Goal: Answer question/provide support: Share knowledge or assist other users

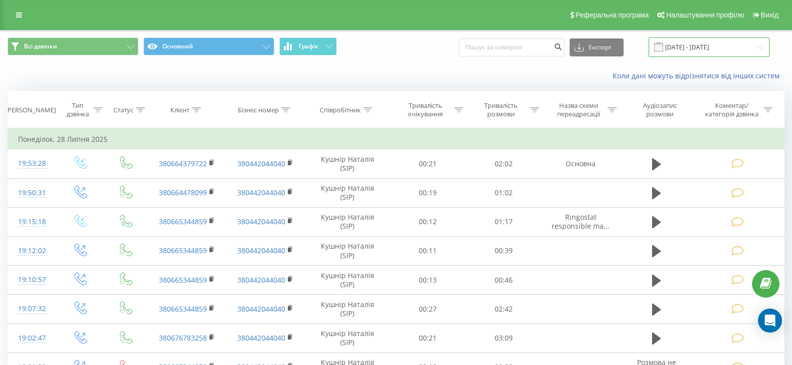
click at [758, 49] on input "[DATE] - [DATE]" at bounding box center [708, 46] width 121 height 19
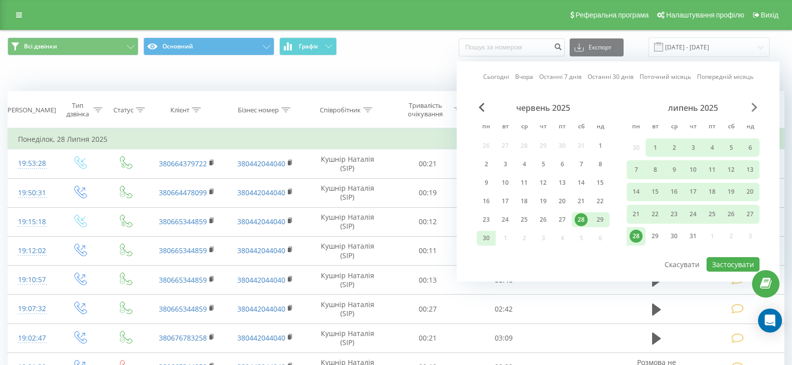
click at [751, 109] on span "Next Month" at bounding box center [754, 107] width 6 height 9
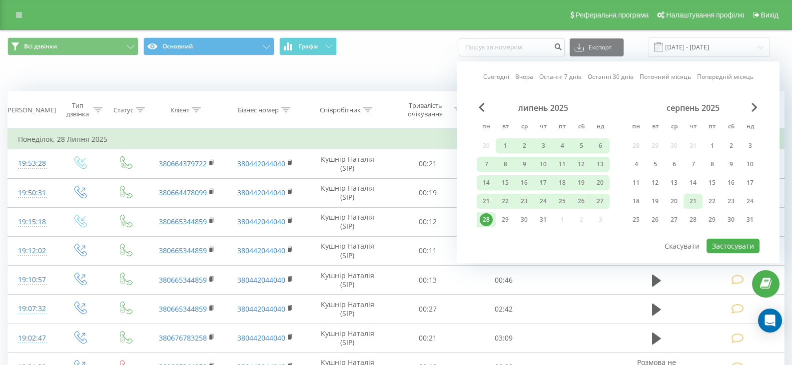
click at [694, 202] on div "21" at bounding box center [692, 201] width 13 height 13
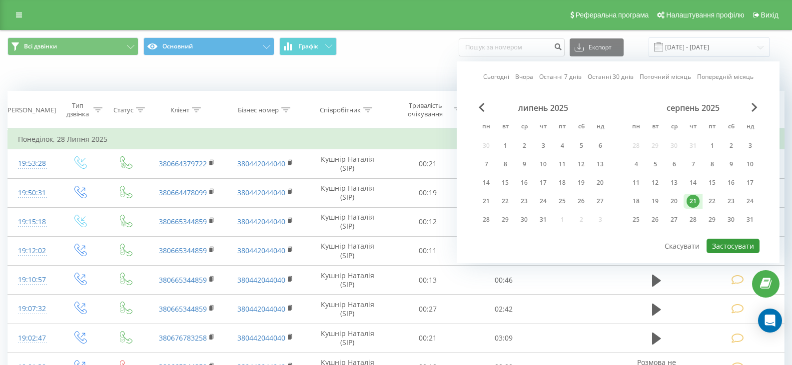
click at [724, 245] on button "Застосувати" at bounding box center [732, 246] width 53 height 14
type input "[DATE] - [DATE]"
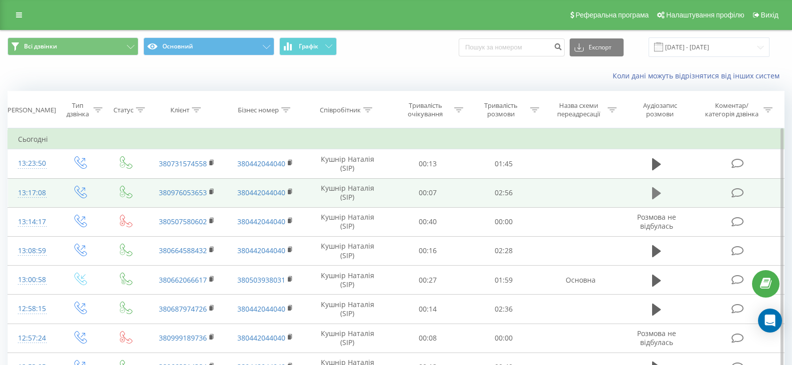
click at [654, 192] on icon at bounding box center [656, 193] width 9 height 12
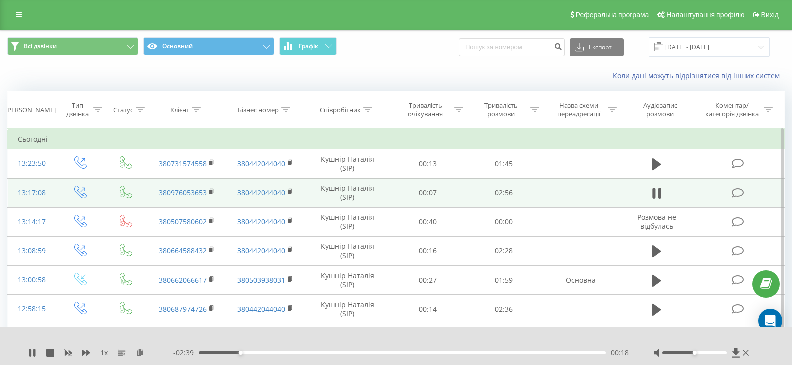
click at [732, 193] on icon at bounding box center [737, 193] width 12 height 10
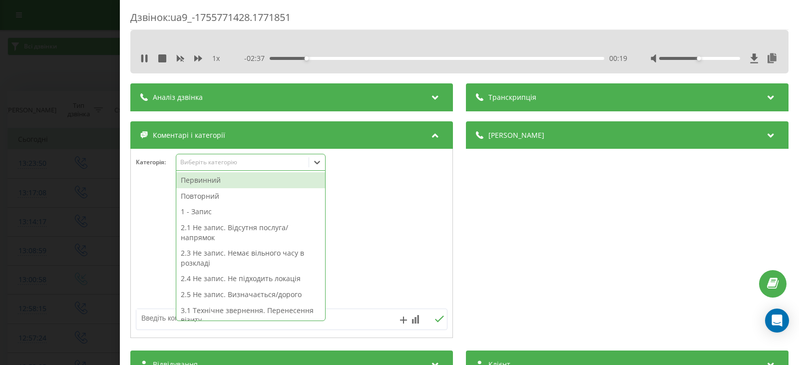
click at [316, 161] on icon at bounding box center [317, 162] width 10 height 10
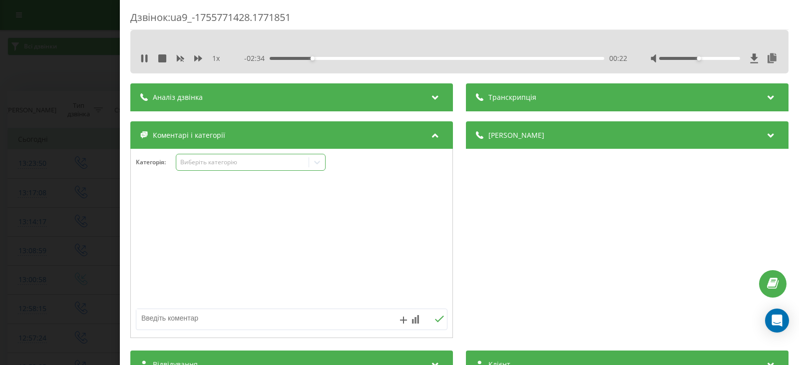
click at [317, 165] on icon at bounding box center [317, 162] width 10 height 10
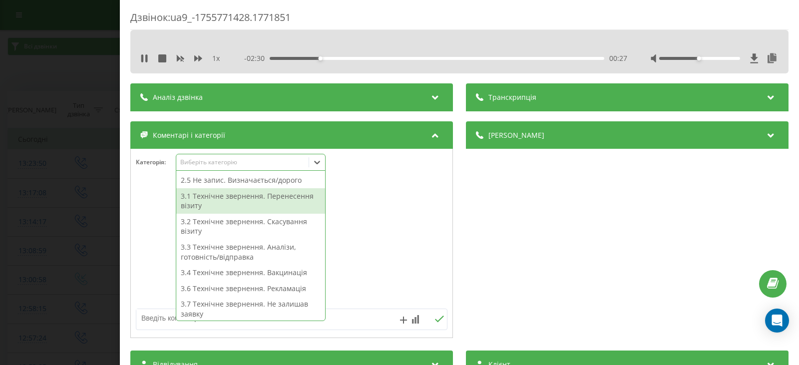
scroll to position [100, 0]
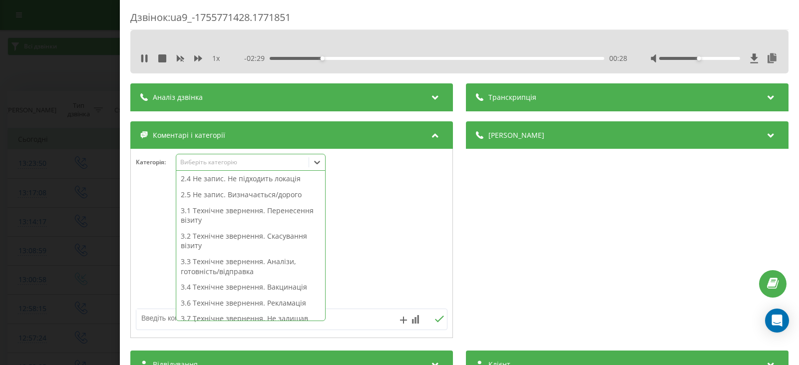
click at [240, 209] on div "3.1 Технічне звернення. Перенесення візиту" at bounding box center [250, 215] width 149 height 25
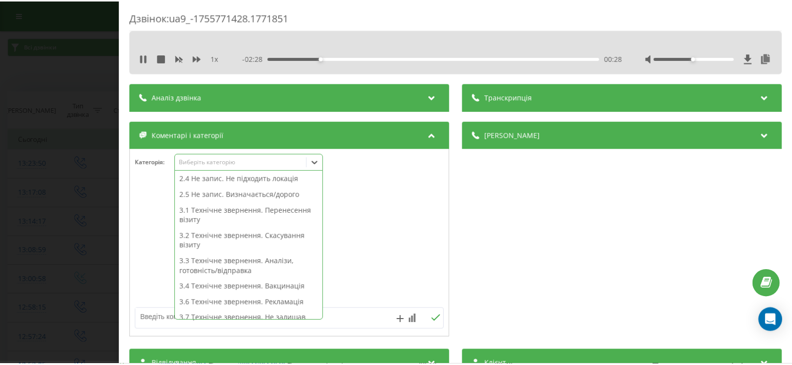
scroll to position [90, 0]
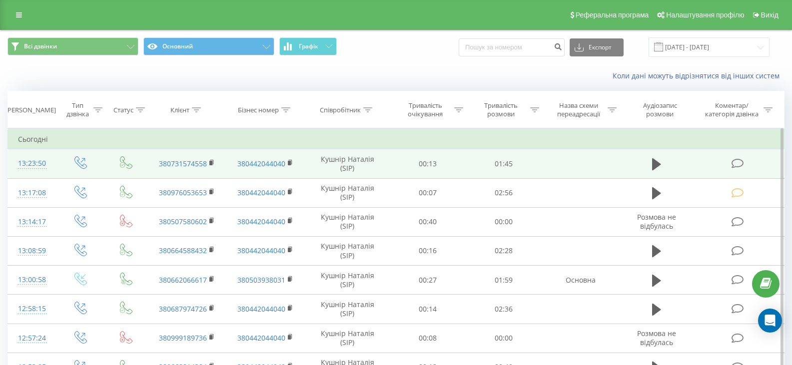
click at [737, 160] on icon at bounding box center [737, 163] width 12 height 10
click at [656, 160] on icon at bounding box center [656, 164] width 9 height 14
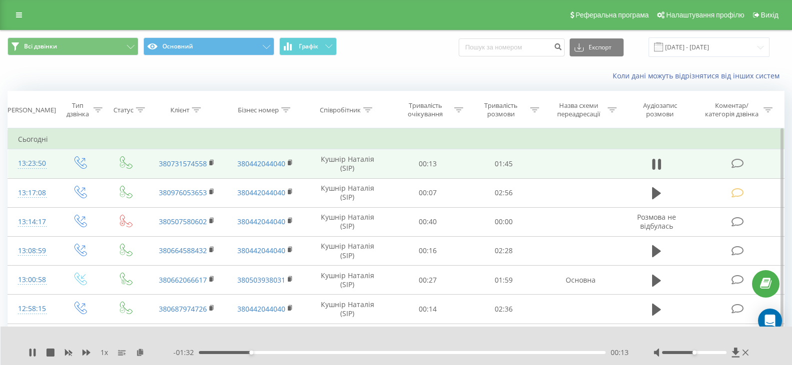
click at [733, 164] on icon at bounding box center [737, 163] width 12 height 10
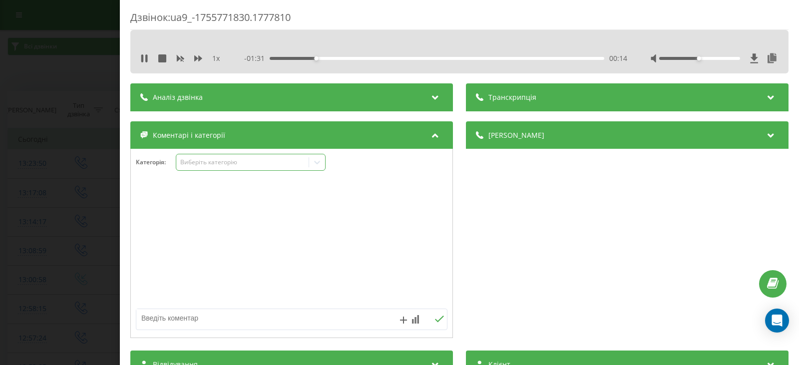
click at [318, 161] on icon at bounding box center [317, 162] width 10 height 10
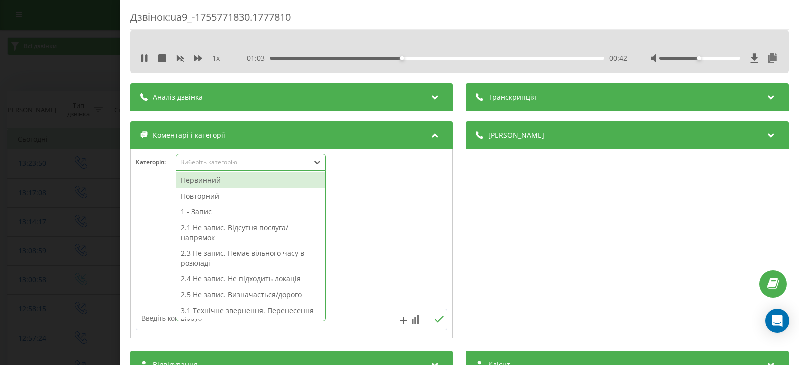
click at [244, 226] on div "2.1 Не запис. Відсутня послуга/напрямок" at bounding box center [250, 232] width 149 height 25
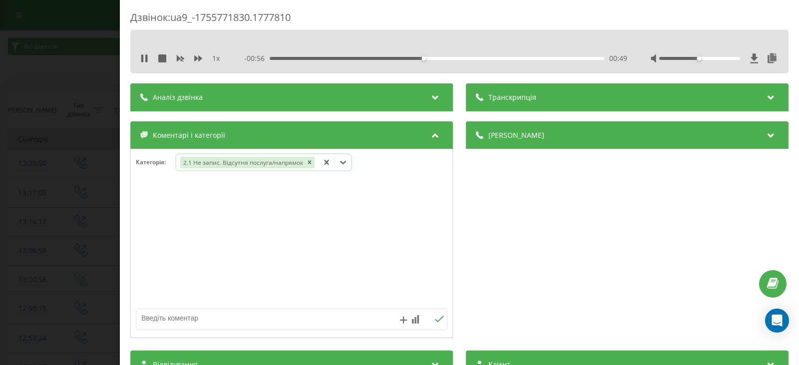
click at [221, 162] on div "2.1 Не запис. Відсутня послуга/напрямок" at bounding box center [242, 162] width 124 height 11
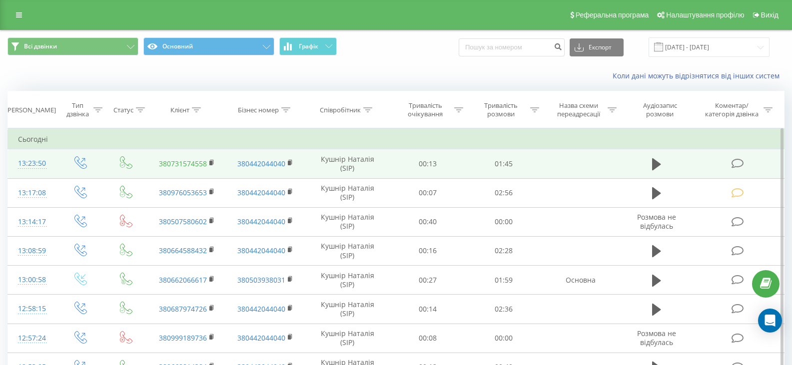
click at [194, 165] on link "380731574558" at bounding box center [183, 163] width 48 height 9
click at [735, 165] on icon at bounding box center [737, 163] width 12 height 10
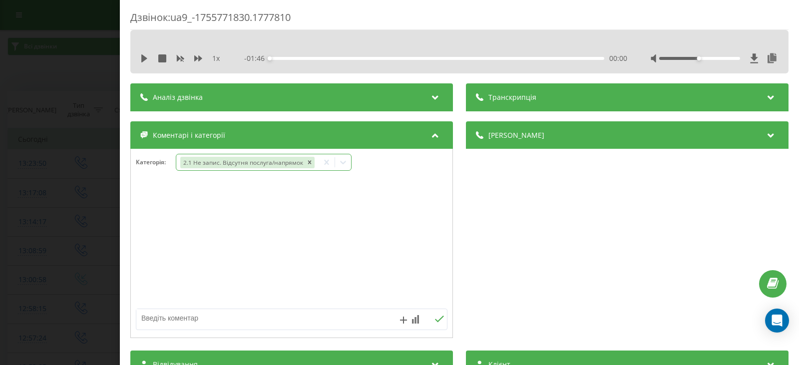
click at [339, 163] on icon at bounding box center [343, 162] width 10 height 10
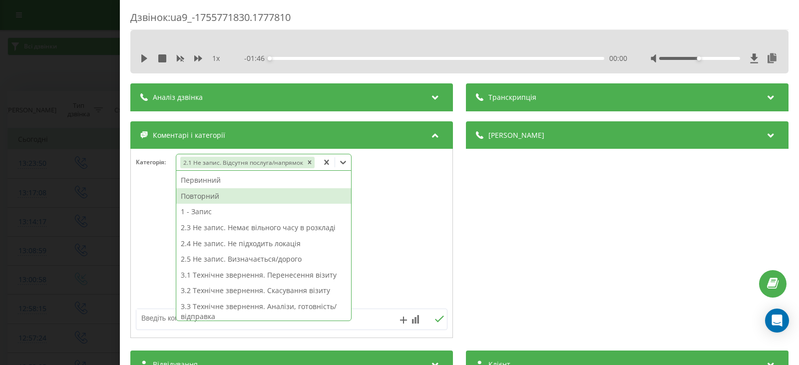
click at [215, 197] on div "Повторний" at bounding box center [263, 196] width 175 height 16
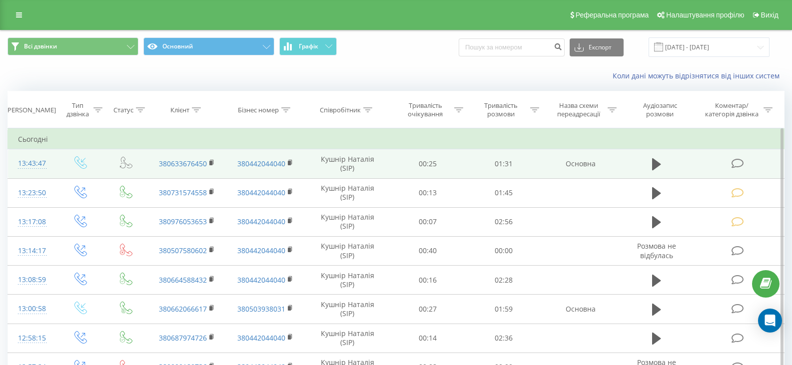
click at [737, 163] on icon at bounding box center [737, 163] width 12 height 10
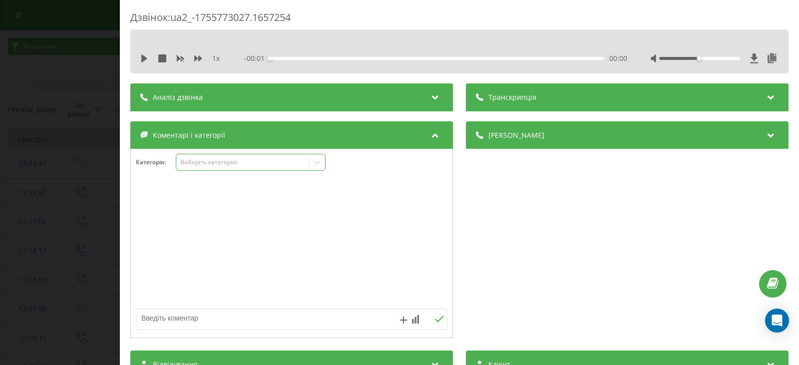
click at [318, 163] on icon at bounding box center [317, 162] width 10 height 10
click at [142, 319] on textarea at bounding box center [260, 318] width 248 height 18
click at [178, 319] on textarea "Технічне зхвернення" at bounding box center [260, 318] width 248 height 18
click at [209, 318] on textarea "Технічне звернення" at bounding box center [260, 318] width 248 height 18
click at [271, 317] on textarea "Технічне звернення, уточнення по запитсу" at bounding box center [260, 318] width 248 height 18
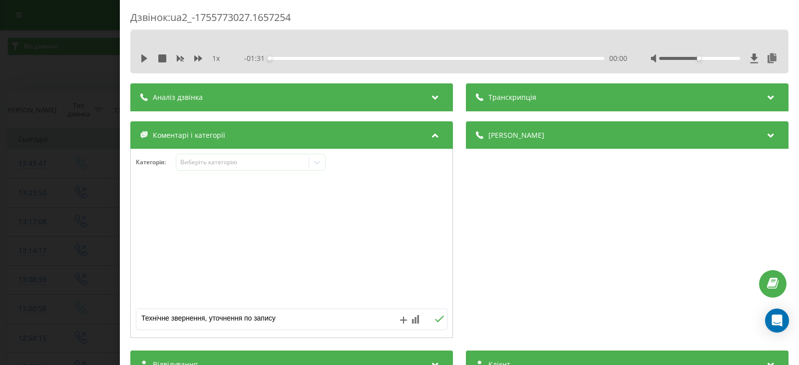
type textarea "Технічне звернення, уточнення по запису"
click at [434, 319] on icon at bounding box center [438, 319] width 9 height 7
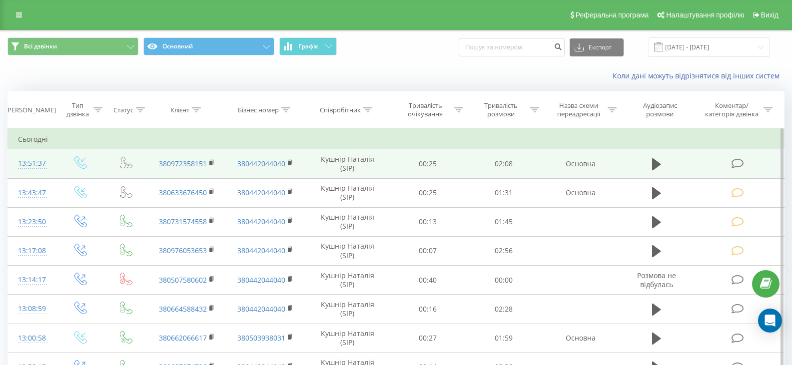
click at [737, 163] on icon at bounding box center [737, 163] width 12 height 10
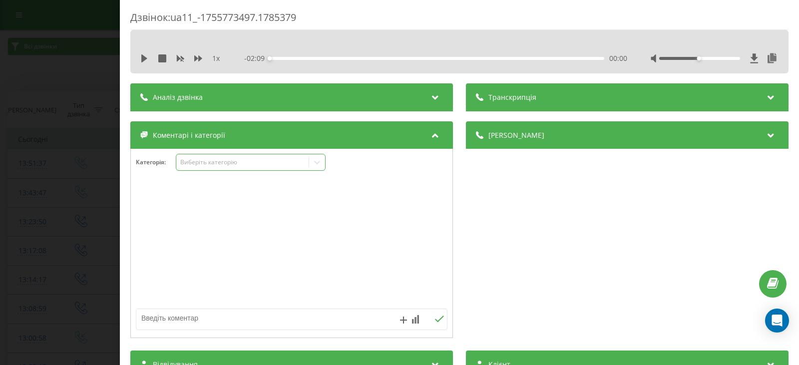
click at [317, 163] on icon at bounding box center [317, 162] width 6 height 3
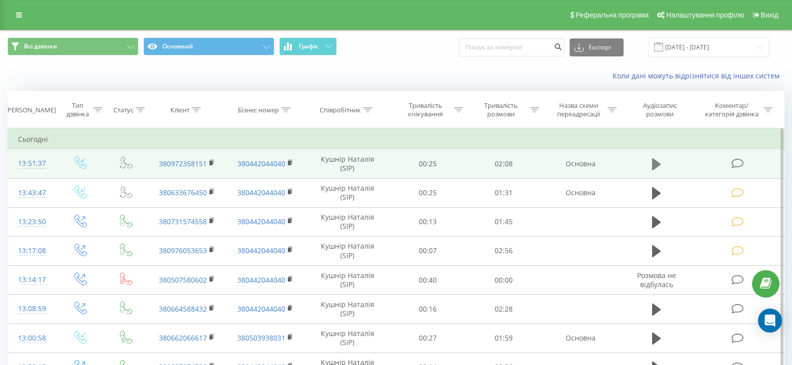
click at [657, 166] on icon at bounding box center [656, 164] width 9 height 12
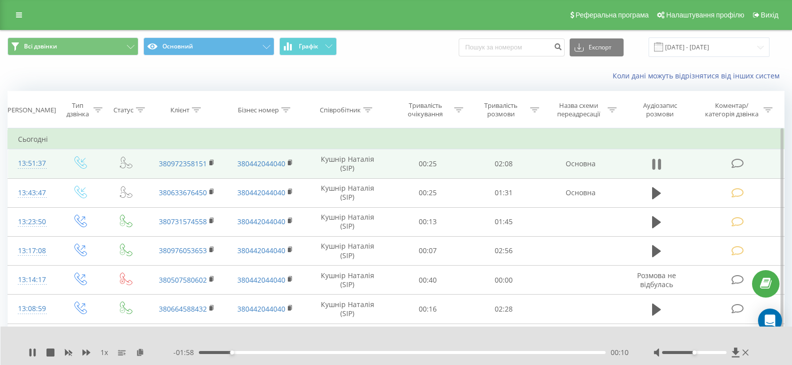
click at [653, 163] on icon at bounding box center [653, 164] width 3 height 11
click at [735, 164] on icon at bounding box center [737, 163] width 12 height 10
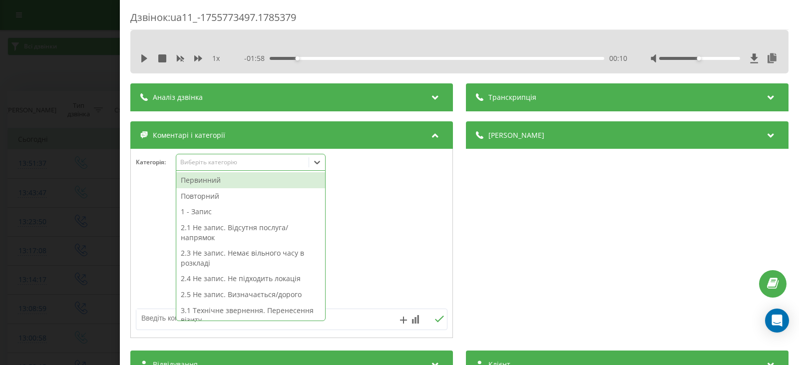
click at [319, 159] on icon at bounding box center [317, 162] width 10 height 10
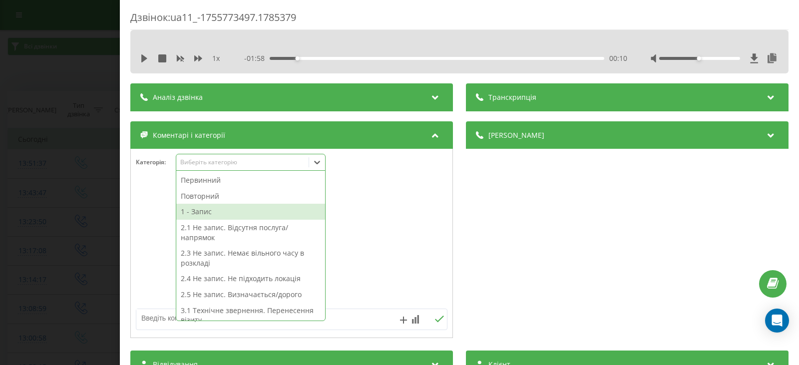
click at [208, 210] on div "1 - Запис" at bounding box center [250, 212] width 149 height 16
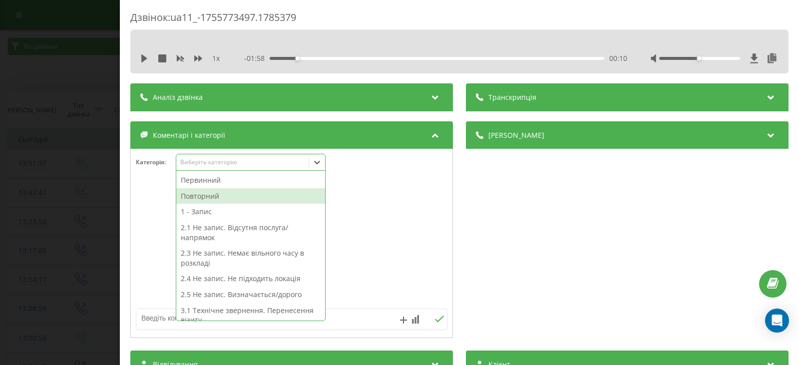
click at [197, 195] on div "Повторний" at bounding box center [250, 196] width 149 height 16
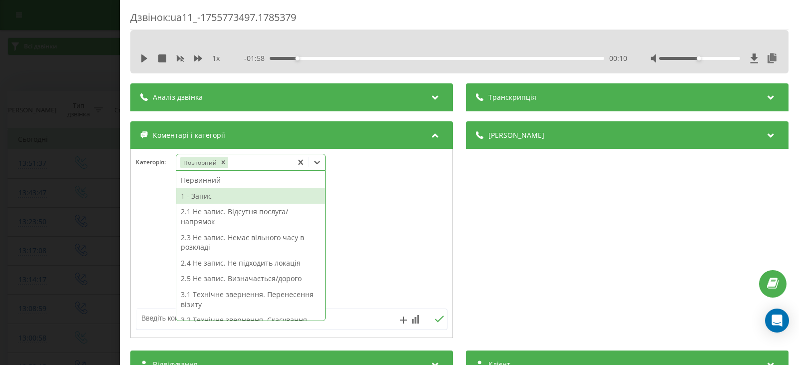
click at [205, 195] on div "1 - Запис" at bounding box center [250, 196] width 149 height 16
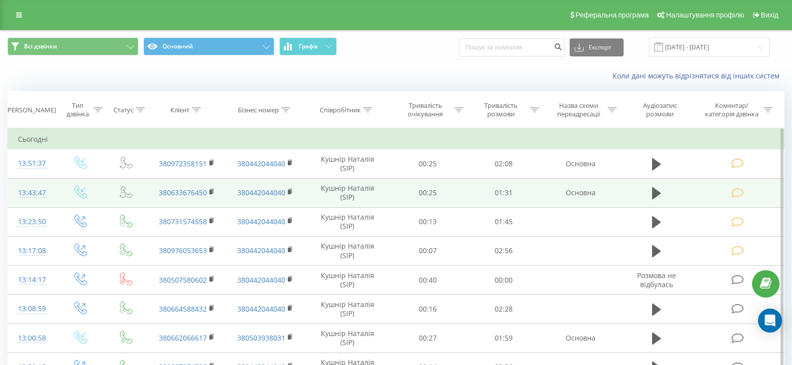
click at [740, 194] on icon at bounding box center [737, 193] width 12 height 10
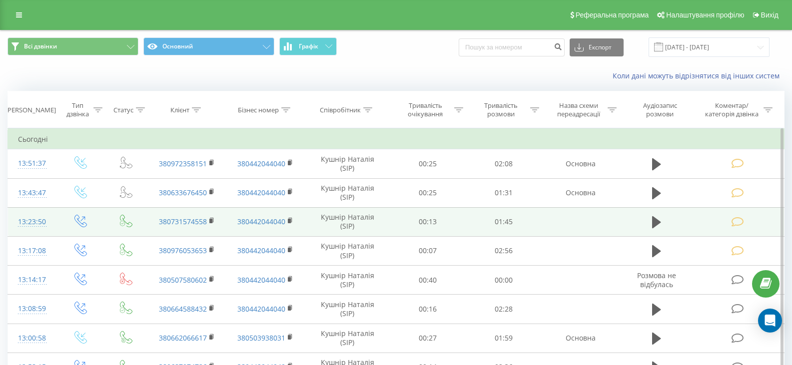
click at [736, 221] on icon at bounding box center [737, 222] width 12 height 10
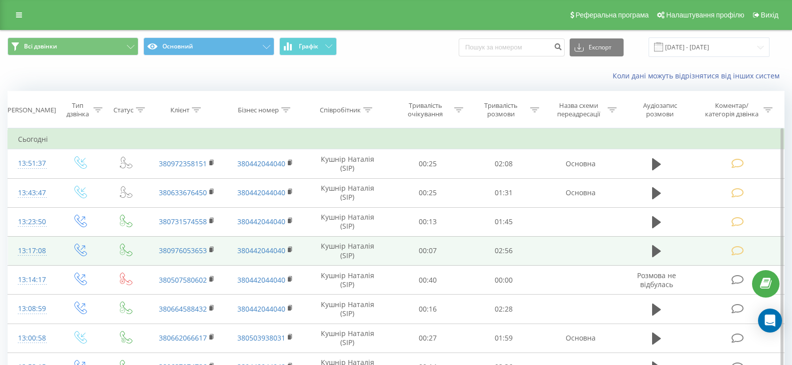
click at [735, 248] on icon at bounding box center [737, 251] width 12 height 10
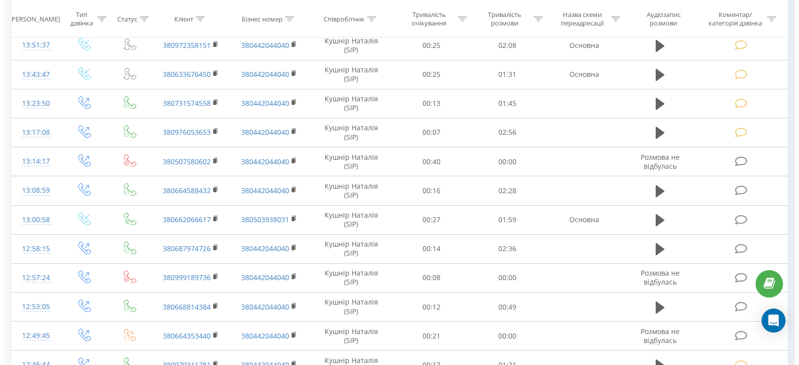
scroll to position [117, 0]
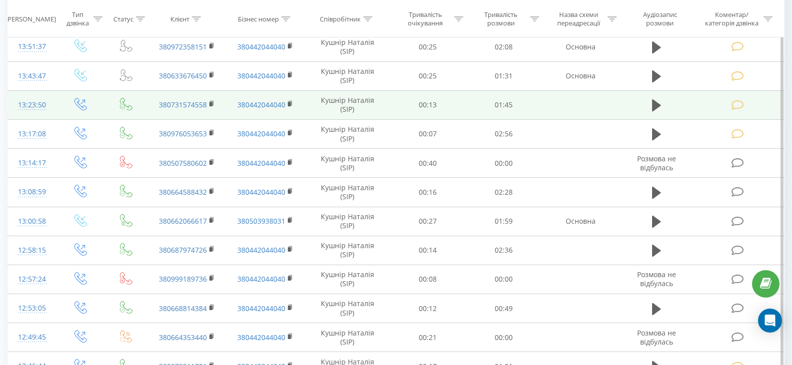
click at [738, 102] on icon at bounding box center [737, 105] width 12 height 10
click at [652, 105] on icon at bounding box center [656, 105] width 9 height 14
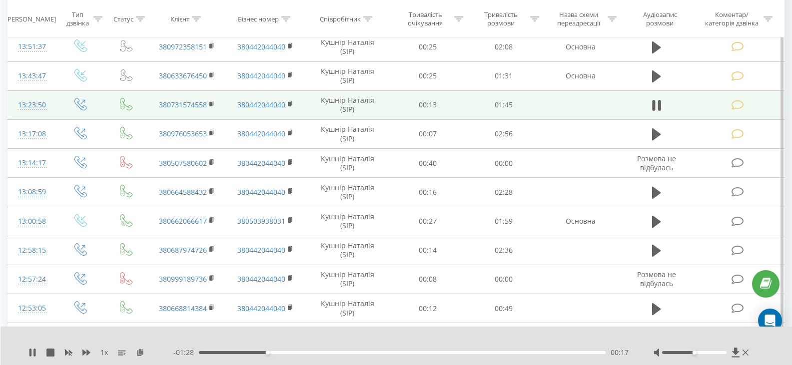
click at [738, 106] on icon at bounding box center [737, 105] width 12 height 10
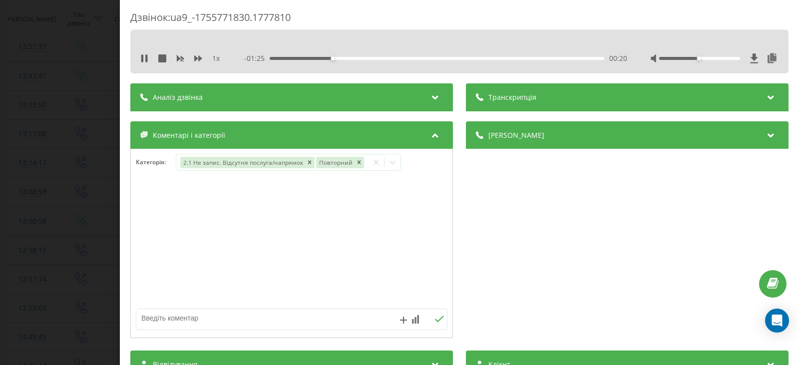
click at [155, 322] on textarea at bounding box center [260, 318] width 248 height 18
type textarea "немає графіка на наступний місяць"
click at [435, 318] on icon at bounding box center [438, 319] width 9 height 7
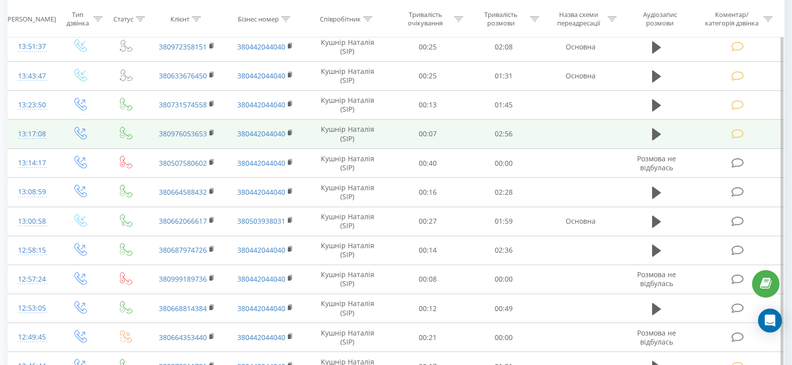
click at [734, 133] on icon at bounding box center [737, 134] width 12 height 10
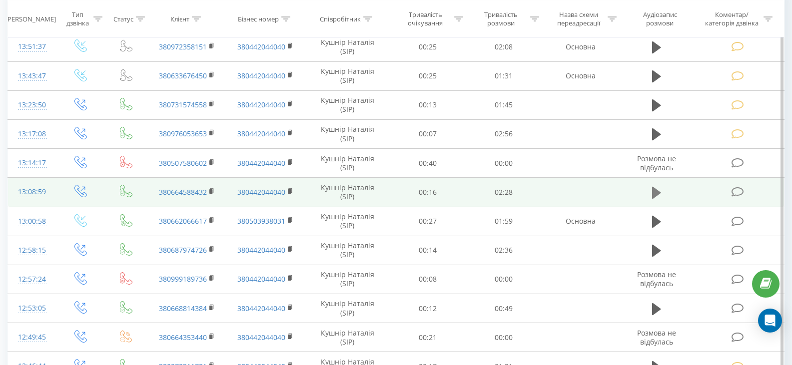
click at [651, 192] on button at bounding box center [656, 192] width 15 height 15
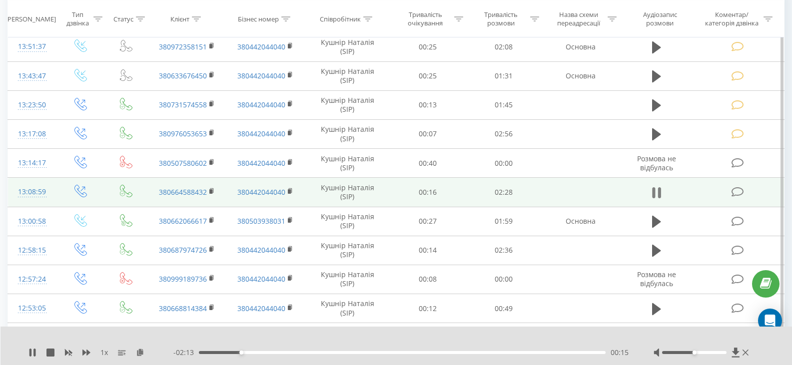
click at [657, 188] on icon at bounding box center [656, 193] width 9 height 14
click at [657, 192] on icon at bounding box center [656, 193] width 9 height 12
click at [657, 192] on icon at bounding box center [656, 193] width 9 height 14
click at [736, 192] on icon at bounding box center [737, 192] width 12 height 10
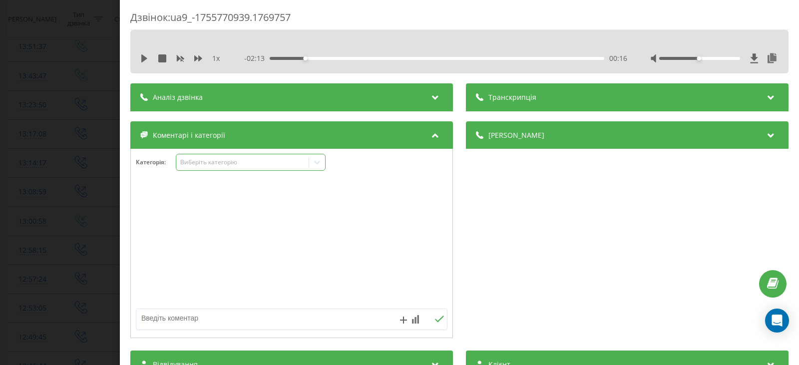
click at [317, 160] on icon at bounding box center [317, 162] width 10 height 10
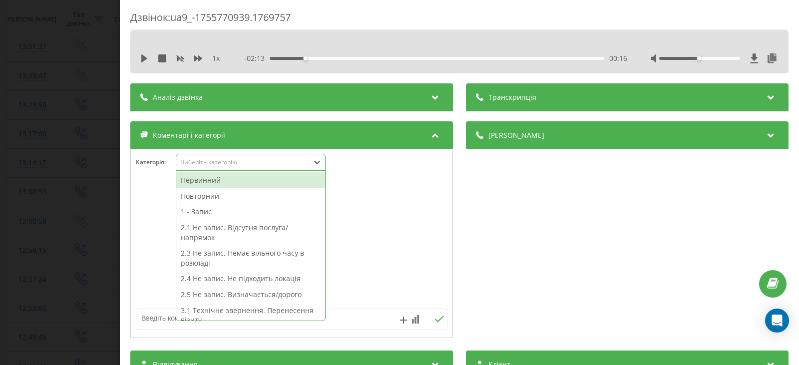
click at [196, 180] on div "Первинний" at bounding box center [250, 180] width 149 height 16
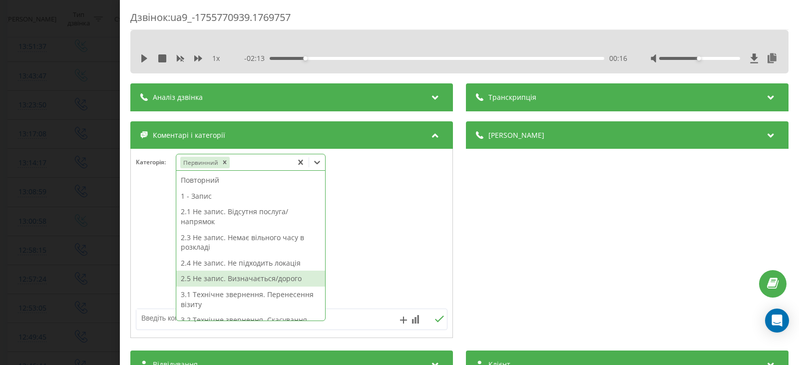
click at [232, 279] on div "2.5 Не запис. Визначається/дорого" at bounding box center [250, 279] width 149 height 16
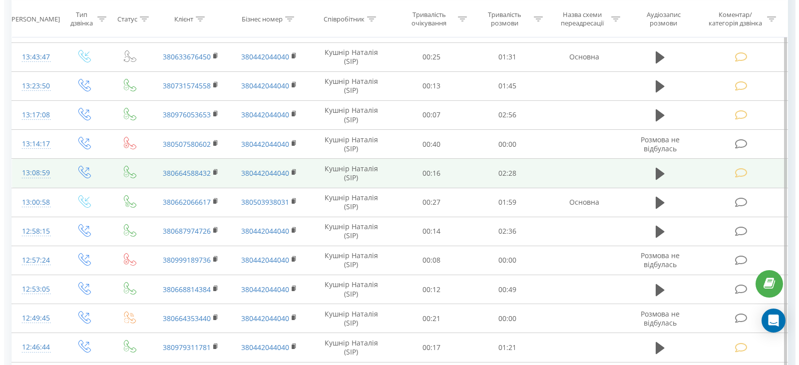
scroll to position [150, 0]
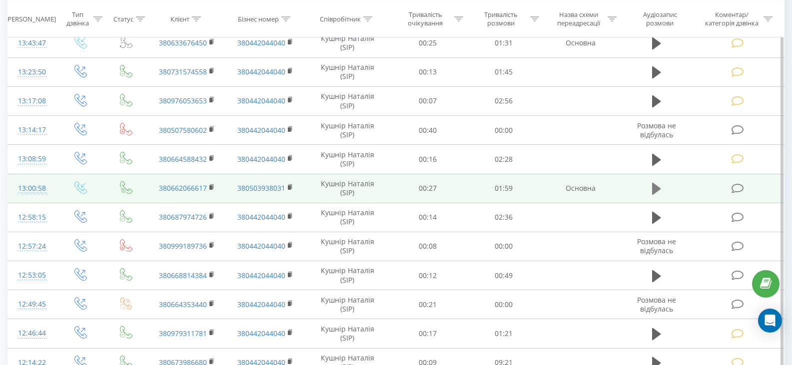
click at [656, 187] on icon at bounding box center [656, 189] width 9 height 12
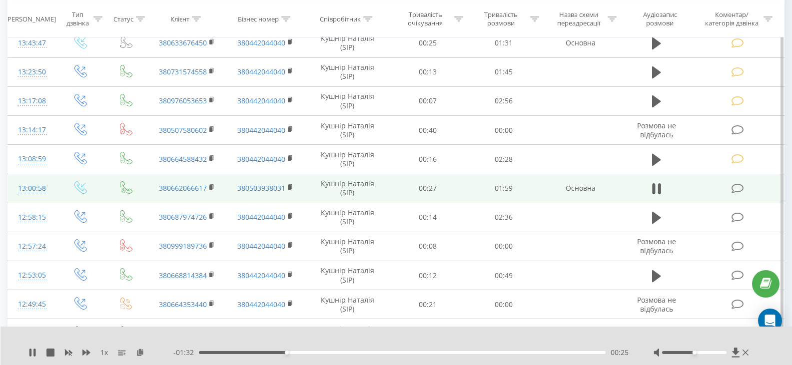
click at [734, 190] on icon at bounding box center [737, 188] width 12 height 10
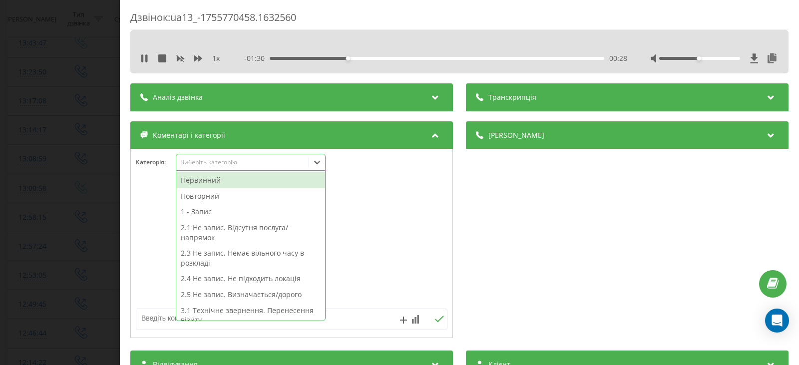
click at [314, 161] on icon at bounding box center [317, 162] width 10 height 10
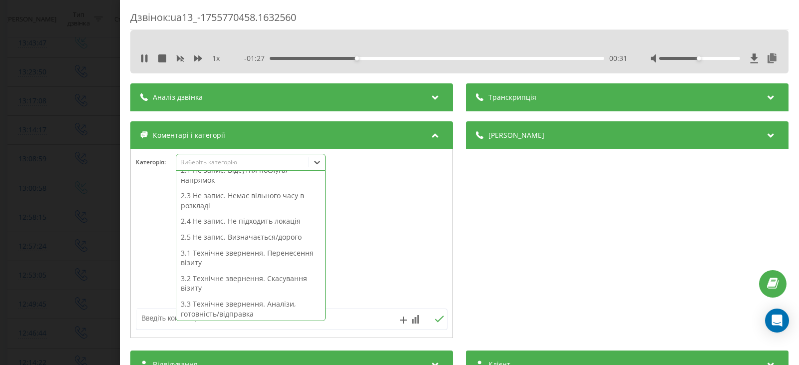
scroll to position [100, 0]
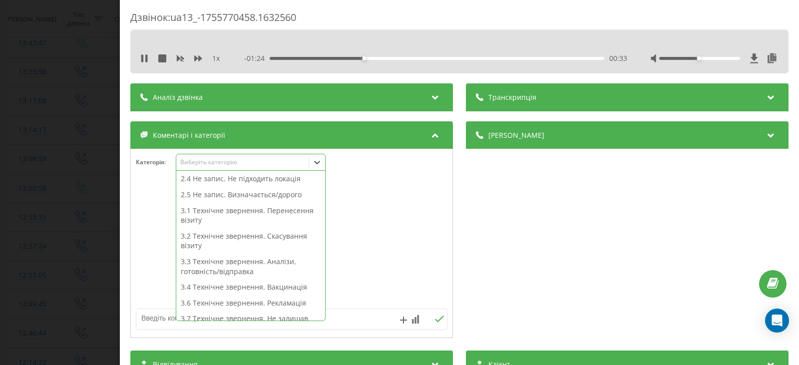
click at [242, 240] on div "3.2 Технічне звернення. Скасування візиту" at bounding box center [250, 240] width 149 height 25
click at [240, 237] on div "3.2 Технічне звернення. Скасування візиту" at bounding box center [250, 240] width 149 height 25
click at [227, 235] on div "3.2 Технічне звернення. Скасування візиту" at bounding box center [250, 240] width 149 height 25
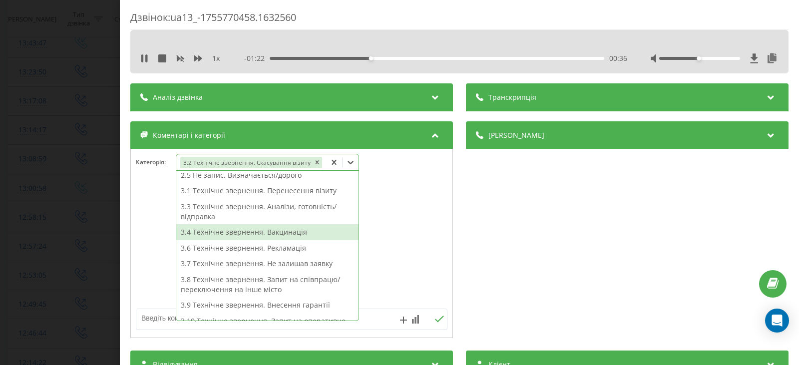
scroll to position [90, 0]
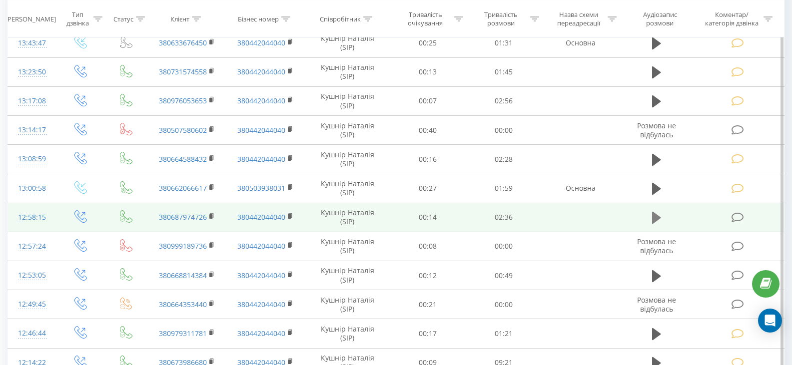
click at [656, 220] on icon at bounding box center [656, 218] width 9 height 12
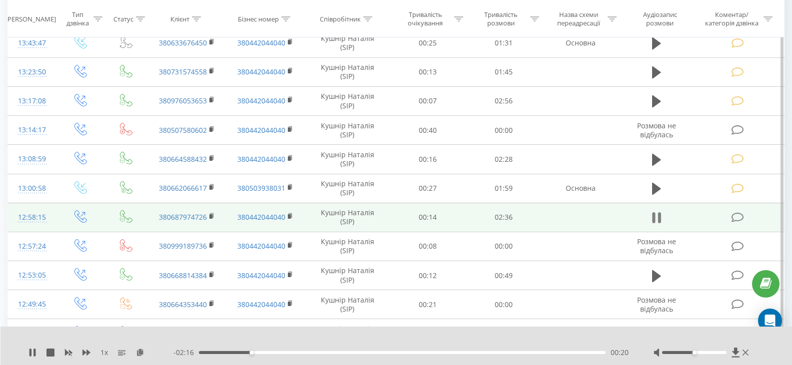
click at [660, 214] on icon at bounding box center [659, 217] width 3 height 11
click at [653, 217] on icon at bounding box center [656, 218] width 9 height 12
click at [738, 217] on icon at bounding box center [737, 217] width 12 height 10
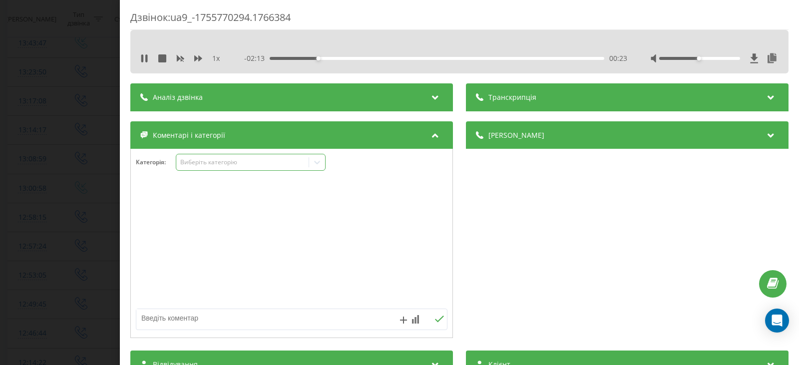
click at [319, 161] on icon at bounding box center [317, 162] width 10 height 10
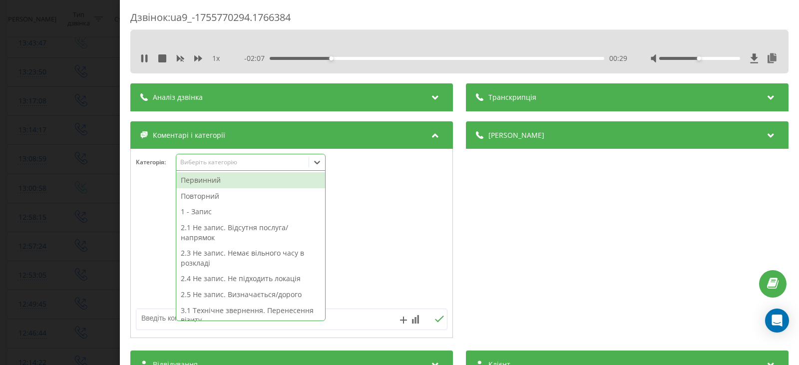
click at [215, 184] on div "Первинний" at bounding box center [250, 180] width 149 height 16
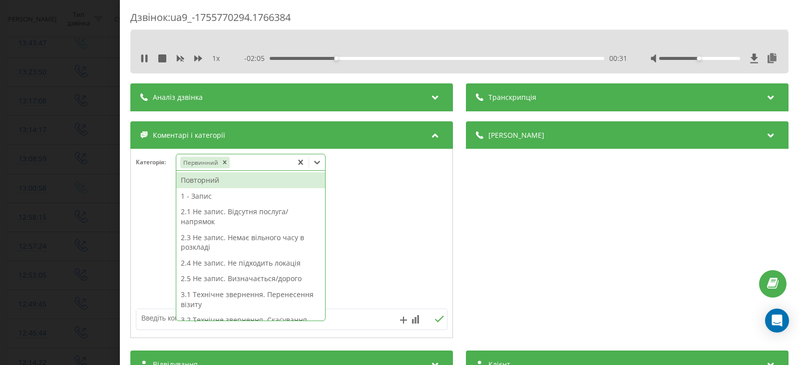
click at [237, 278] on div "2.5 Не запис. Визначається/дорого" at bounding box center [250, 279] width 149 height 16
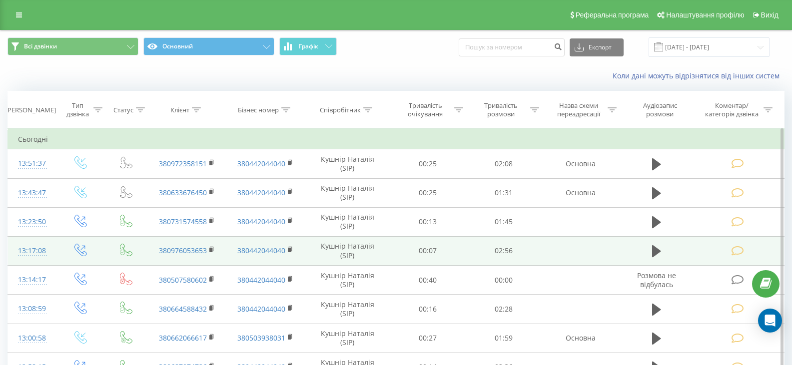
click at [736, 252] on icon at bounding box center [737, 251] width 12 height 10
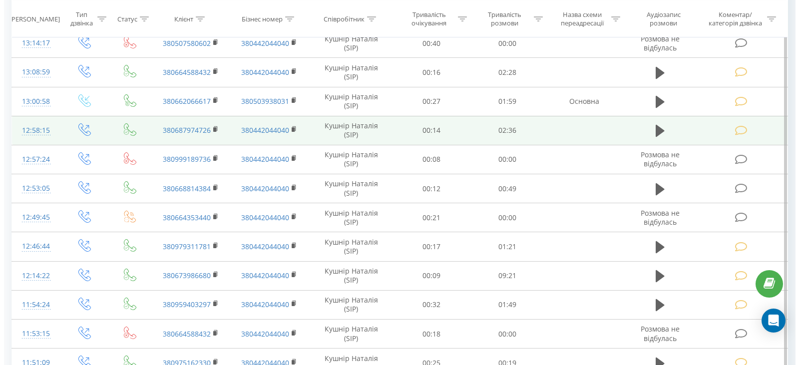
scroll to position [300, 0]
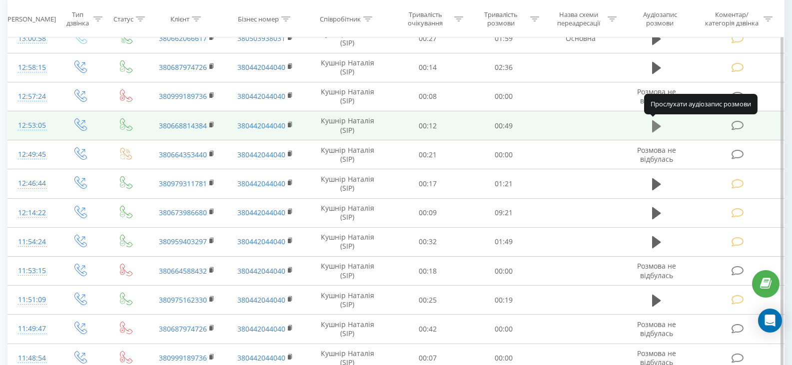
click at [656, 125] on icon at bounding box center [656, 126] width 9 height 12
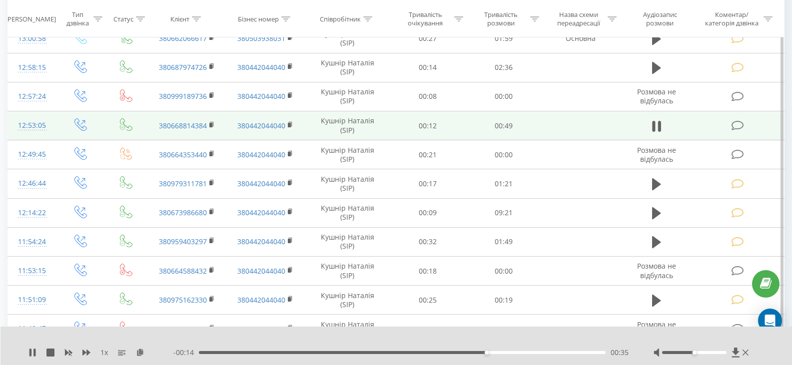
click at [735, 123] on icon at bounding box center [737, 125] width 12 height 10
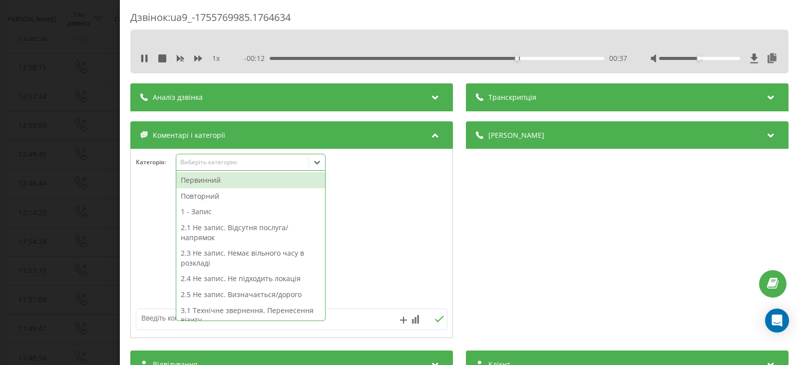
click at [316, 163] on icon at bounding box center [317, 162] width 10 height 10
click at [317, 162] on icon at bounding box center [317, 162] width 10 height 10
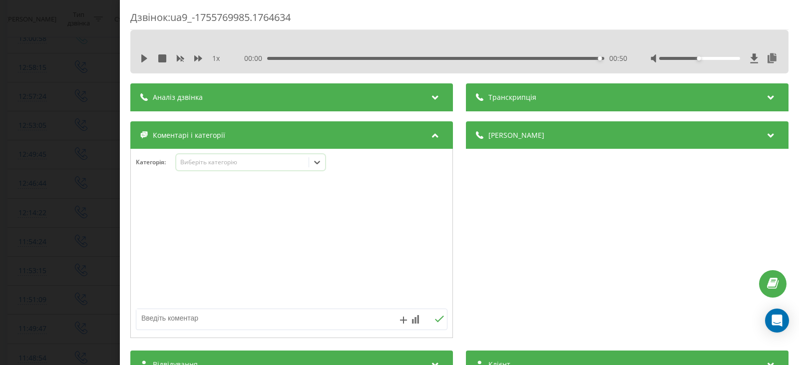
click at [317, 162] on icon at bounding box center [317, 162] width 10 height 10
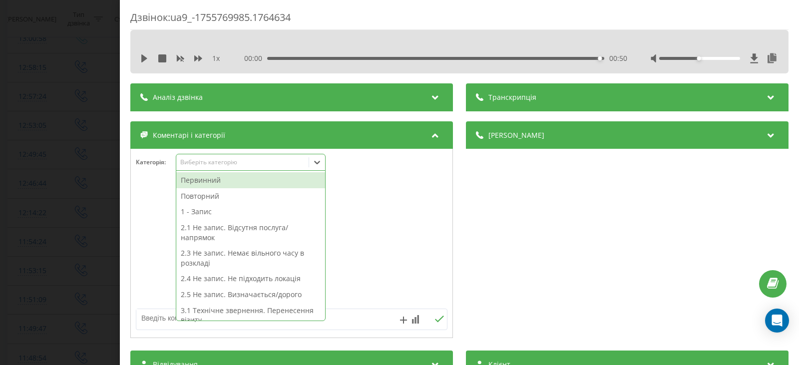
click at [211, 182] on div "Первинний" at bounding box center [250, 180] width 149 height 16
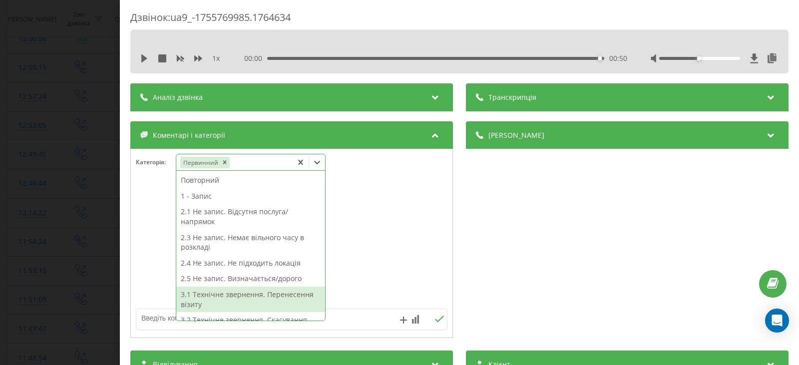
click at [147, 316] on textarea at bounding box center [260, 318] width 248 height 18
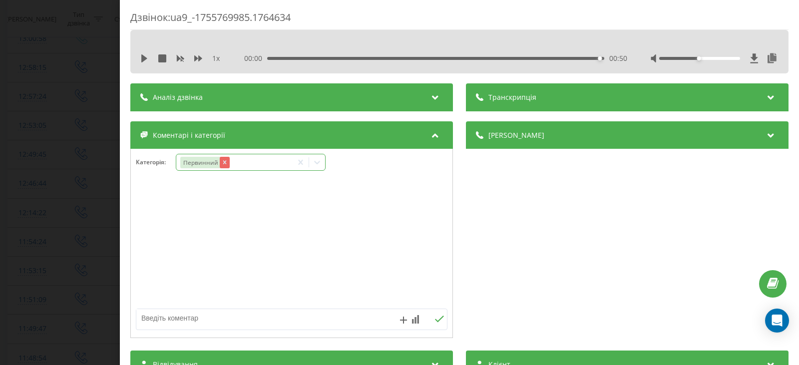
click at [221, 164] on icon "Remove Первинний" at bounding box center [224, 162] width 7 height 7
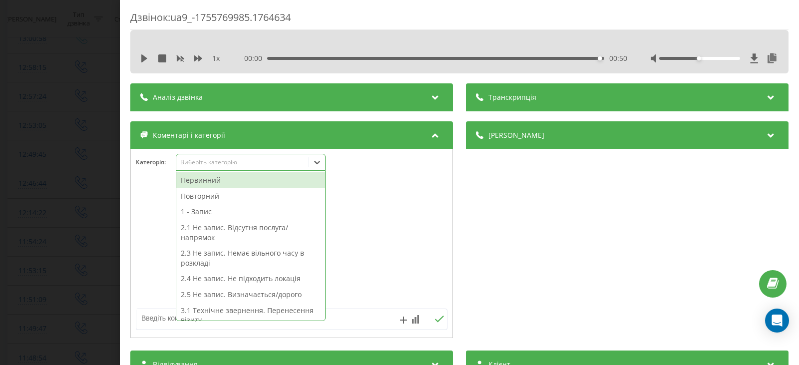
click at [317, 160] on icon at bounding box center [317, 162] width 10 height 10
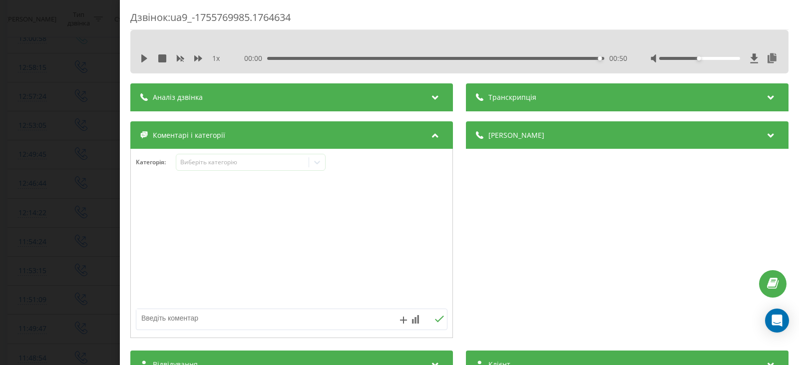
click at [147, 322] on textarea at bounding box center [260, 318] width 248 height 18
type textarea "технічне звернення. незручно розмовляти"
click at [437, 318] on icon at bounding box center [438, 319] width 9 height 7
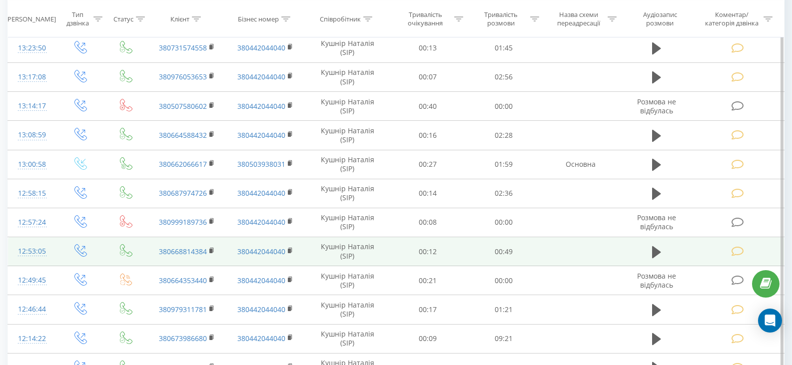
scroll to position [200, 0]
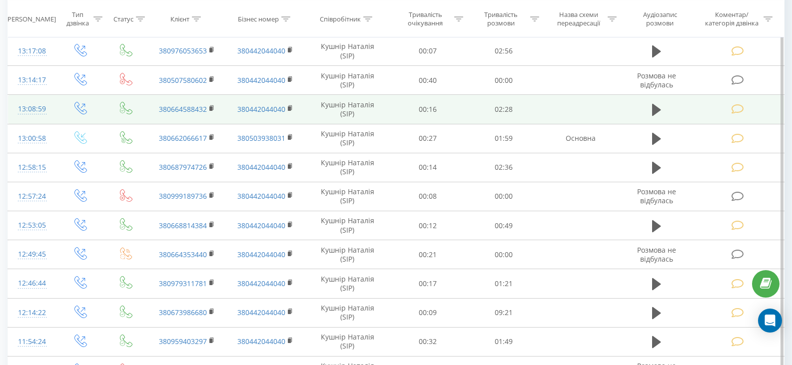
click at [734, 109] on icon at bounding box center [737, 109] width 12 height 10
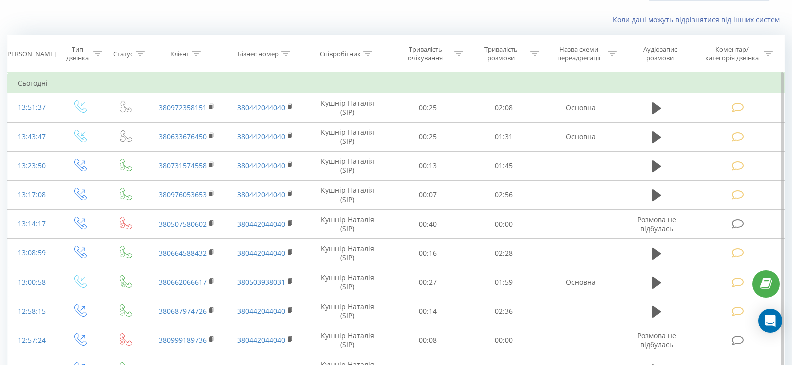
scroll to position [49, 0]
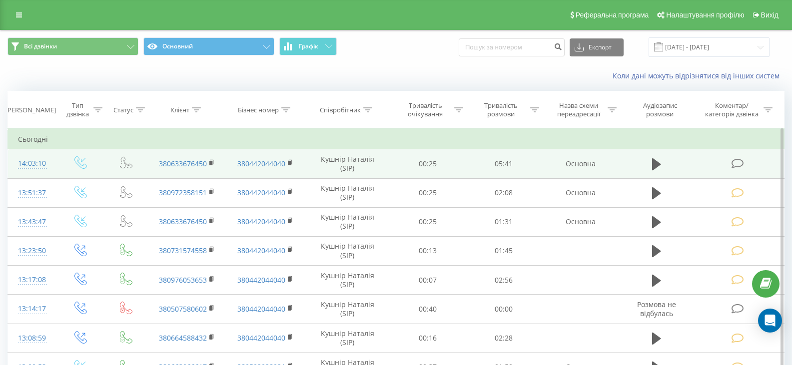
click at [736, 162] on icon at bounding box center [737, 163] width 12 height 10
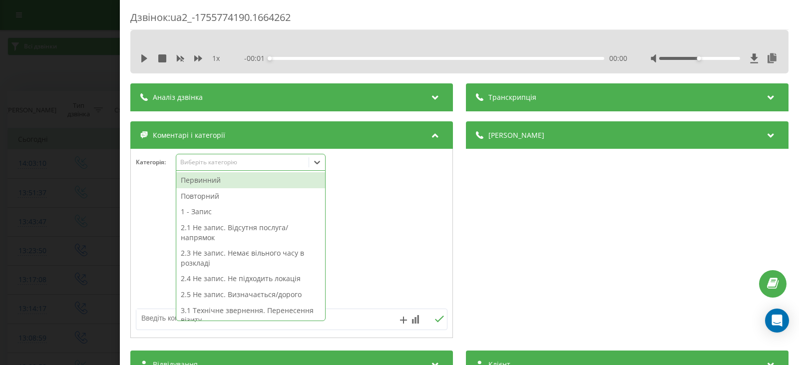
click at [319, 161] on icon at bounding box center [317, 162] width 10 height 10
click at [202, 180] on div "Первинний" at bounding box center [250, 180] width 149 height 16
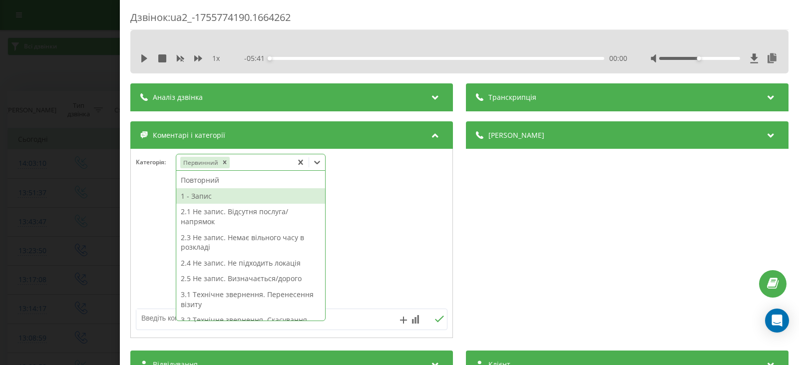
click at [206, 198] on div "1 - Запис" at bounding box center [250, 196] width 149 height 16
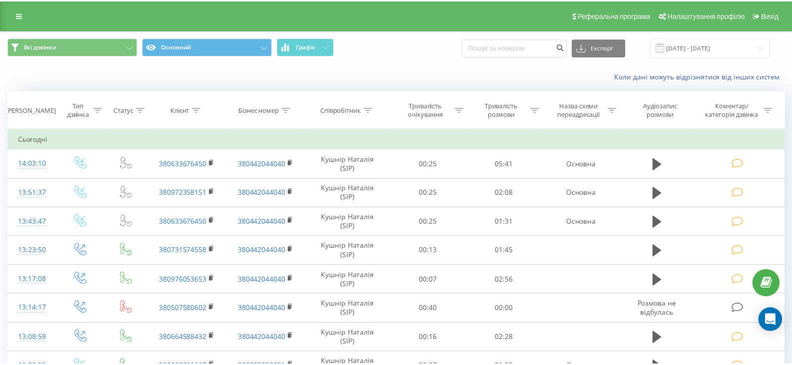
scroll to position [49, 0]
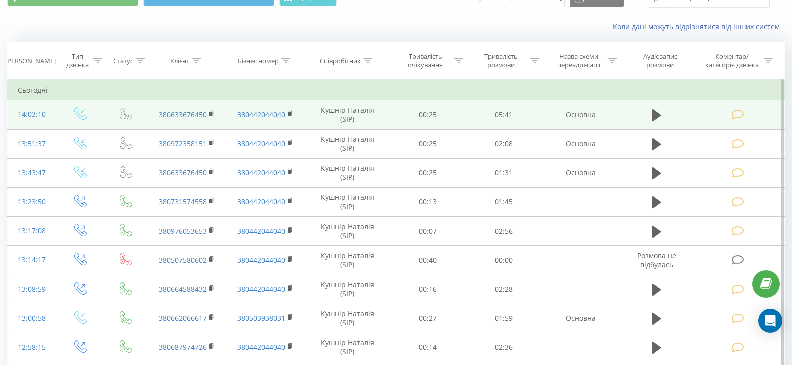
click at [732, 114] on icon at bounding box center [737, 114] width 12 height 10
click at [735, 112] on icon at bounding box center [737, 114] width 12 height 10
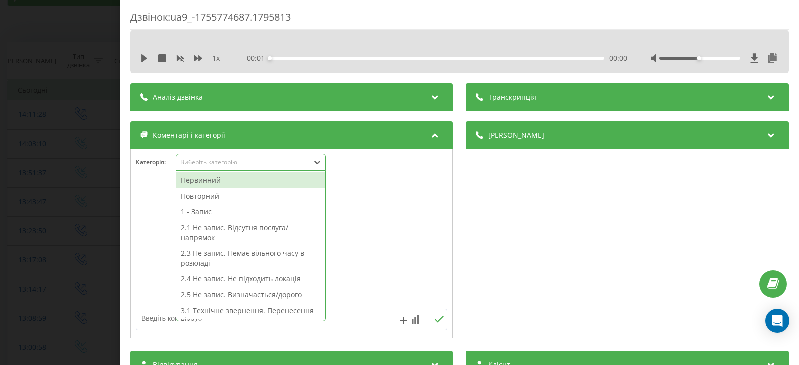
click at [318, 162] on icon at bounding box center [317, 162] width 10 height 10
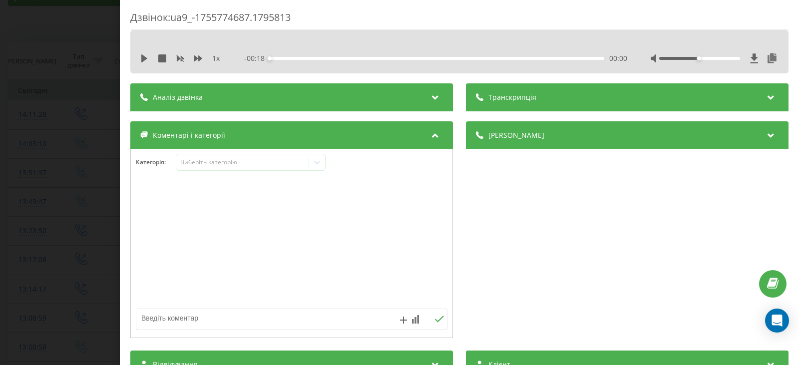
click at [149, 317] on textarea at bounding box center [260, 318] width 248 height 18
type textarea "технічне звернення. записався самостійно"
click at [433, 315] on button at bounding box center [438, 319] width 15 height 8
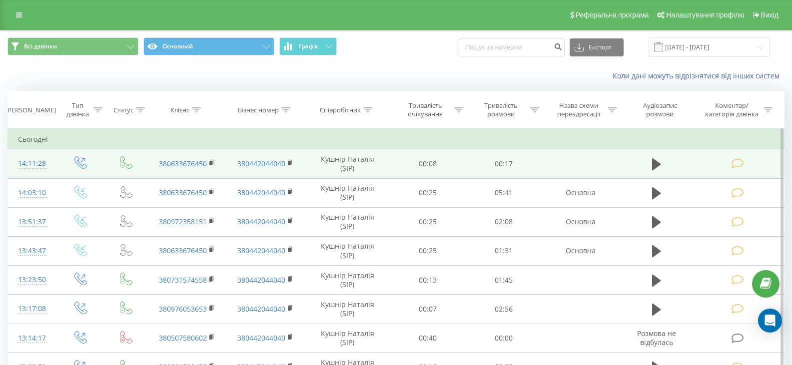
click at [535, 159] on td "00:17" at bounding box center [503, 163] width 76 height 29
